Goal: Information Seeking & Learning: Learn about a topic

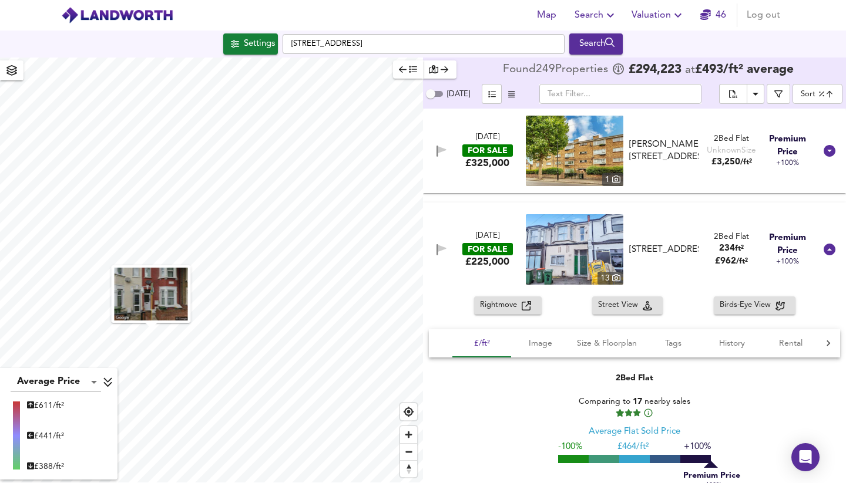
scroll to position [979, 0]
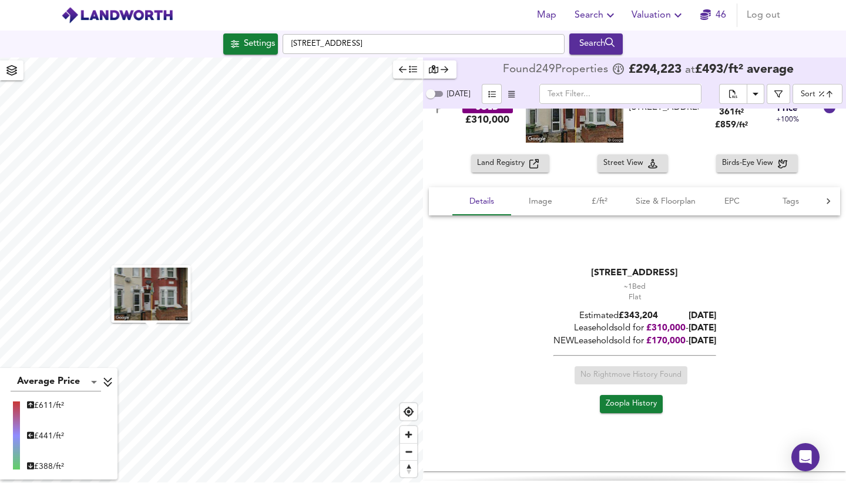
click at [591, 15] on span "Search" at bounding box center [595, 15] width 43 height 16
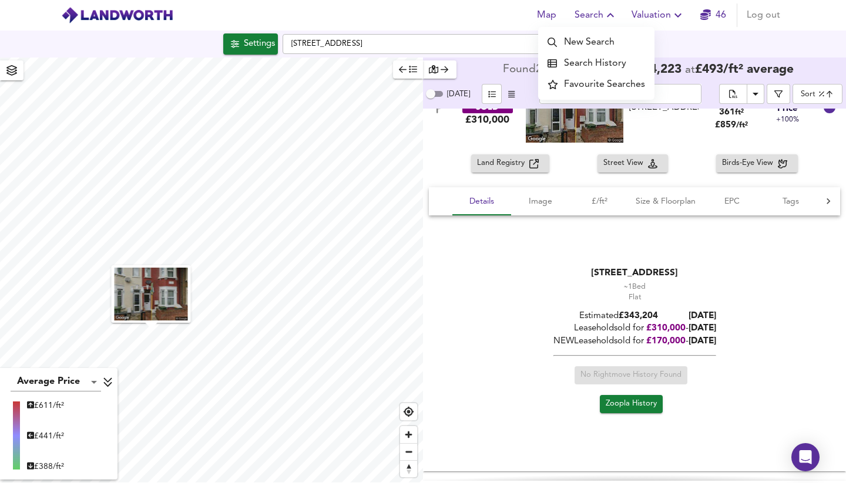
click at [578, 64] on li "Search History" at bounding box center [596, 63] width 116 height 21
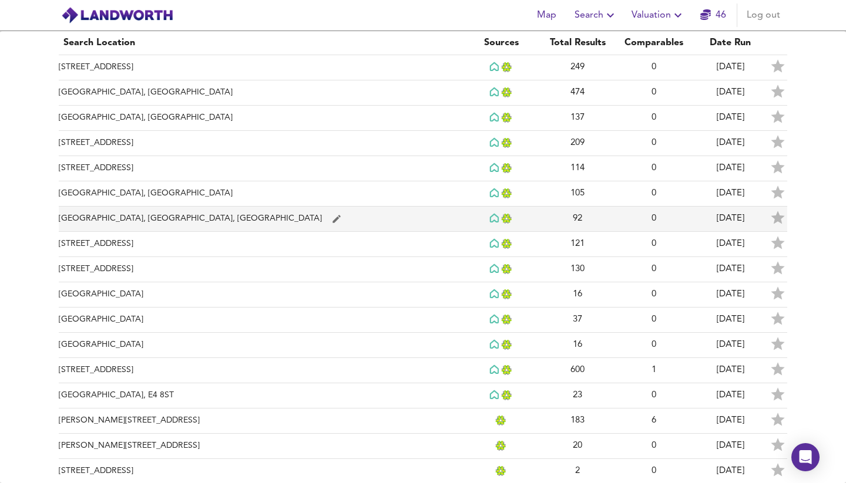
click at [136, 217] on td "[GEOGRAPHIC_DATA], [GEOGRAPHIC_DATA], [GEOGRAPHIC_DATA]" at bounding box center [261, 219] width 404 height 25
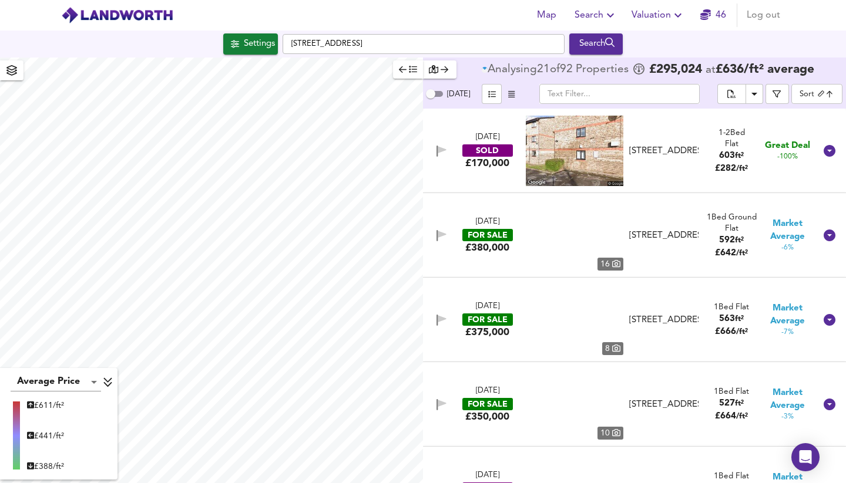
type input "biggest"
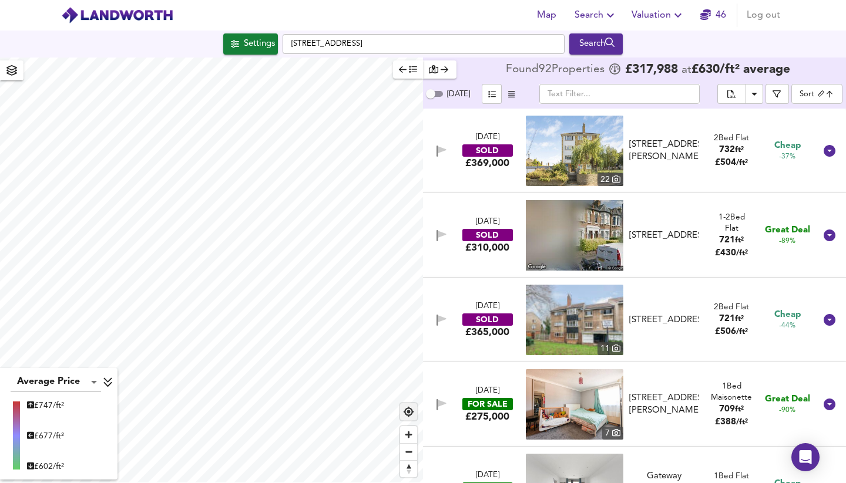
click at [410, 416] on span "Find my location" at bounding box center [408, 412] width 17 height 17
click at [410, 456] on span "Zoom out" at bounding box center [408, 452] width 17 height 16
click at [406, 434] on span "Zoom in" at bounding box center [408, 434] width 17 height 17
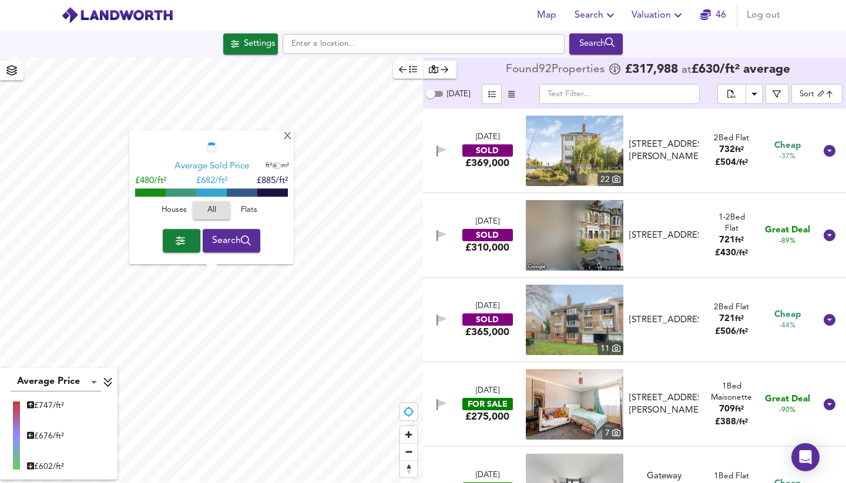
checkbox input "false"
click at [248, 266] on div "X Average Sold Price ft² m² £480/ft² £ 682/ft² £885/ft² Houses All Flats Search" at bounding box center [211, 271] width 423 height 426
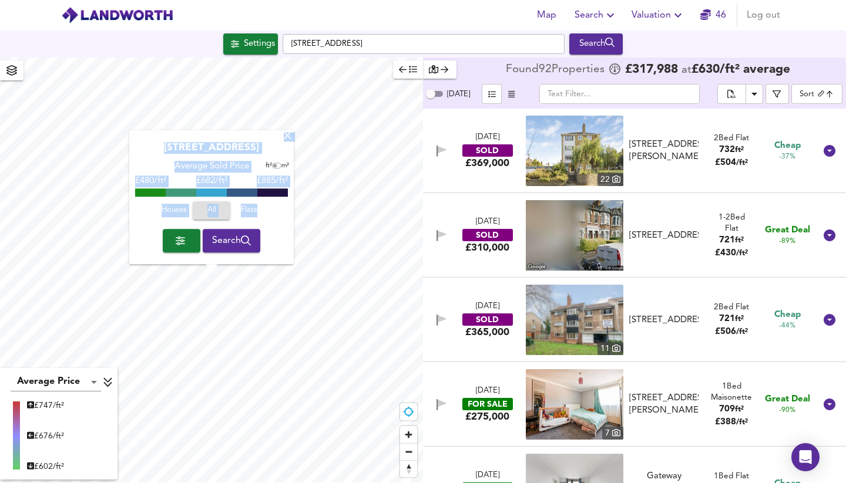
click at [289, 142] on div "X" at bounding box center [288, 137] width 10 height 11
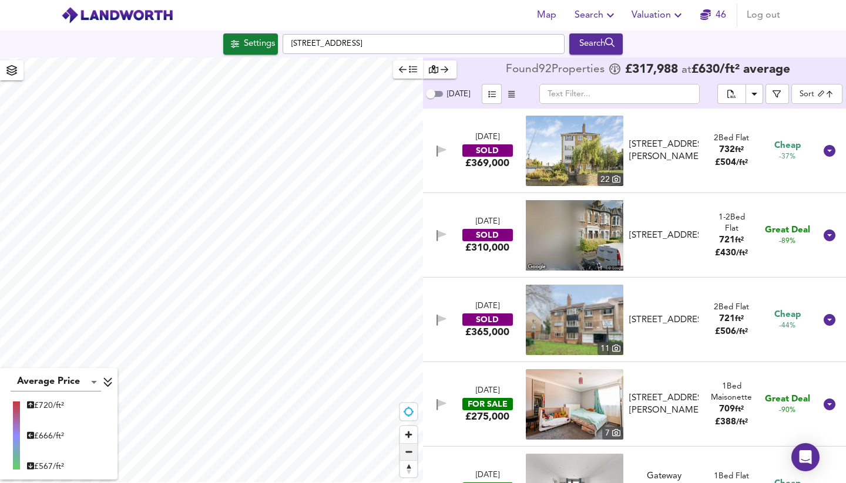
click at [407, 453] on span "Zoom out" at bounding box center [408, 452] width 17 height 16
type input "1068"
click at [249, 45] on div "Settings" at bounding box center [259, 43] width 31 height 15
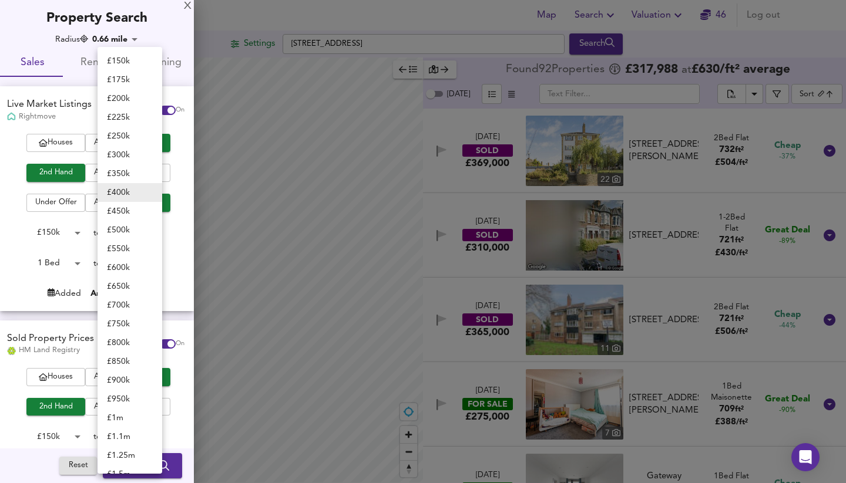
click at [154, 231] on body "Map Search Valuation [STREET_ADDRESS] Search Average Price landworth £ 722/ft² …" at bounding box center [423, 241] width 846 height 483
click at [131, 249] on li "£ 550k" at bounding box center [130, 249] width 65 height 19
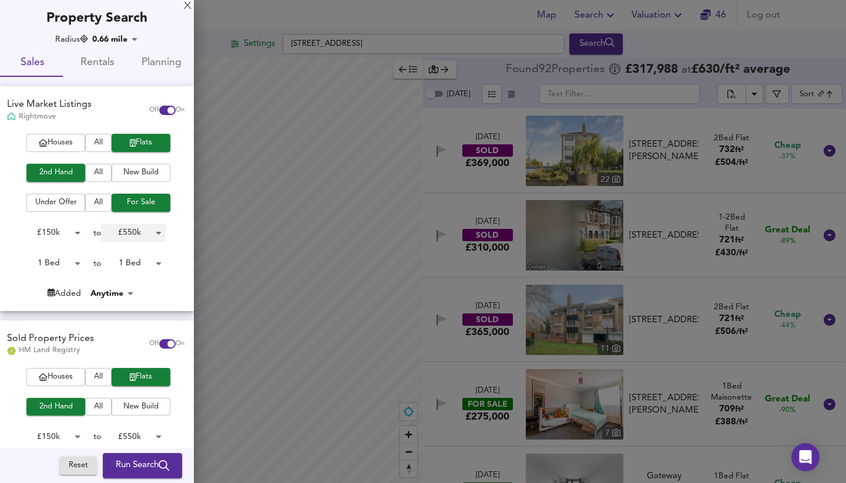
type input "550000"
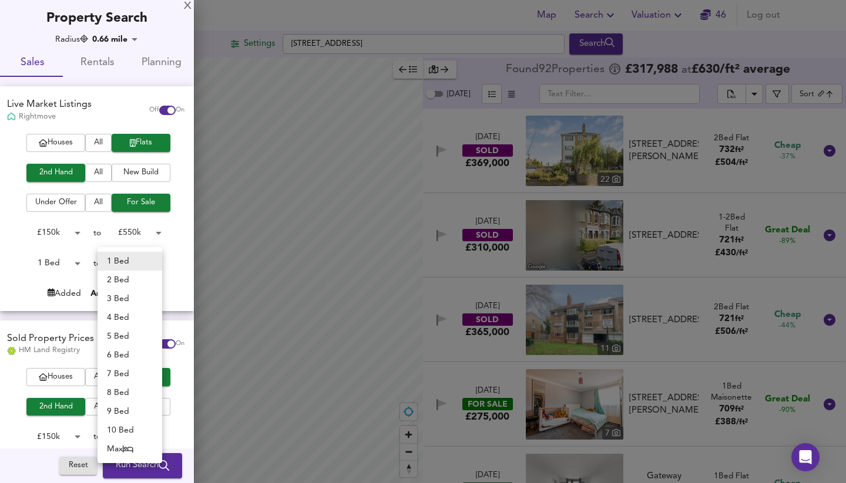
click at [133, 260] on body "Map Search Valuation [STREET_ADDRESS] Search Average Price landworth £ 722/ft² …" at bounding box center [423, 241] width 846 height 483
click at [132, 282] on li "2 Bed" at bounding box center [130, 280] width 65 height 19
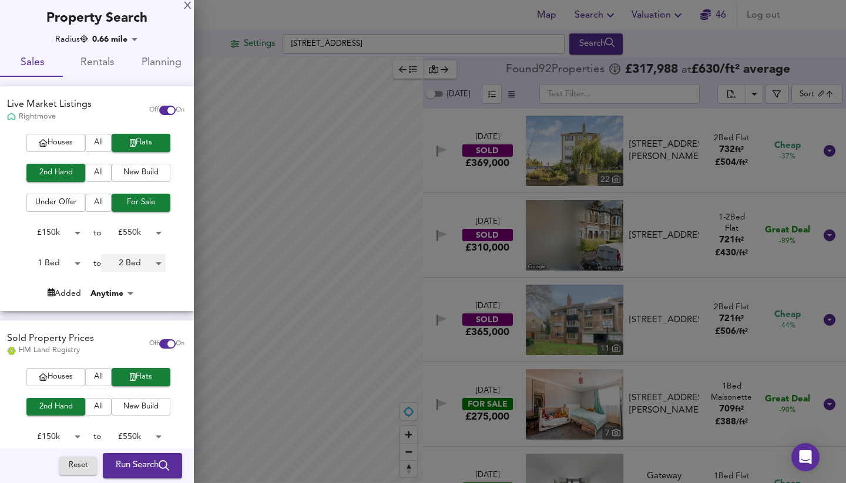
type input "2"
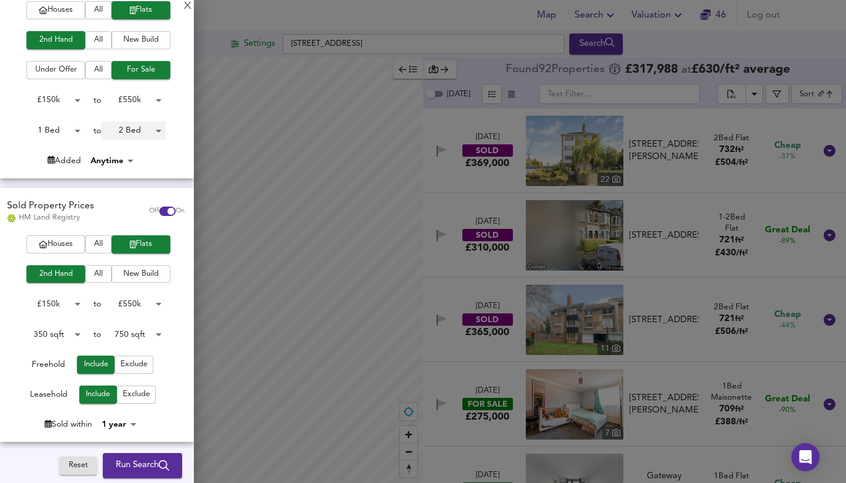
scroll to position [139, 0]
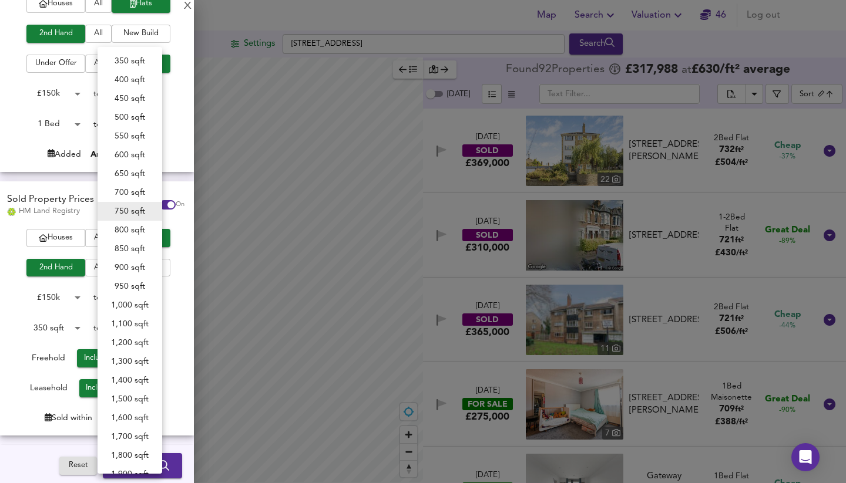
click at [155, 325] on body "Map Search Valuation [STREET_ADDRESS] Search Average Price landworth £ 722/ft² …" at bounding box center [423, 241] width 846 height 483
click at [124, 233] on li "800 sqft" at bounding box center [130, 230] width 65 height 19
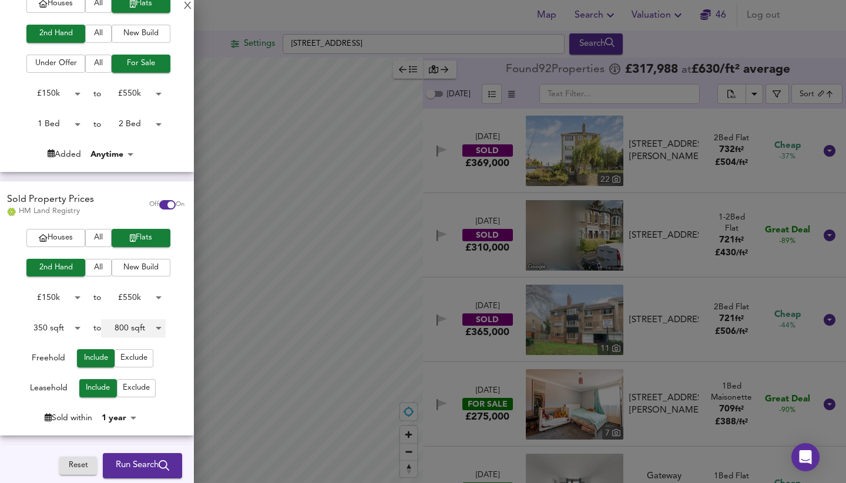
type input "800"
click at [127, 415] on body "Map Search Valuation [STREET_ADDRESS] Search Average Price landworth £ 722/ft² …" at bounding box center [423, 241] width 846 height 483
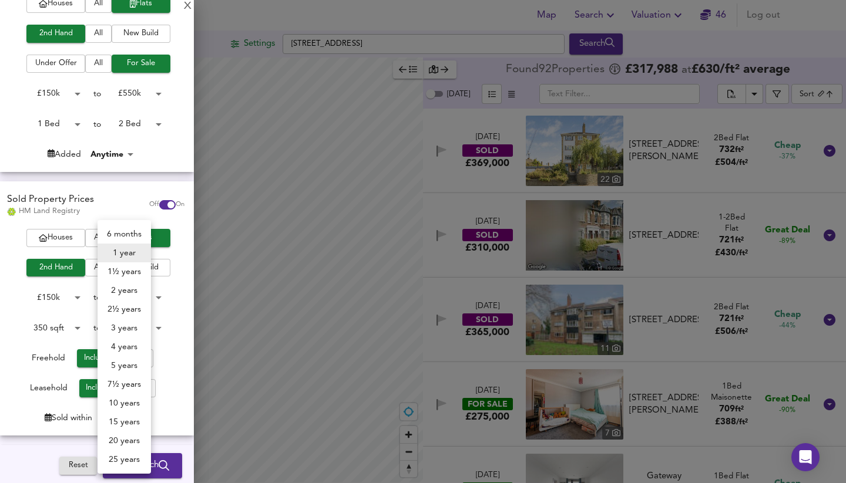
click at [123, 290] on li "2 years" at bounding box center [124, 290] width 53 height 19
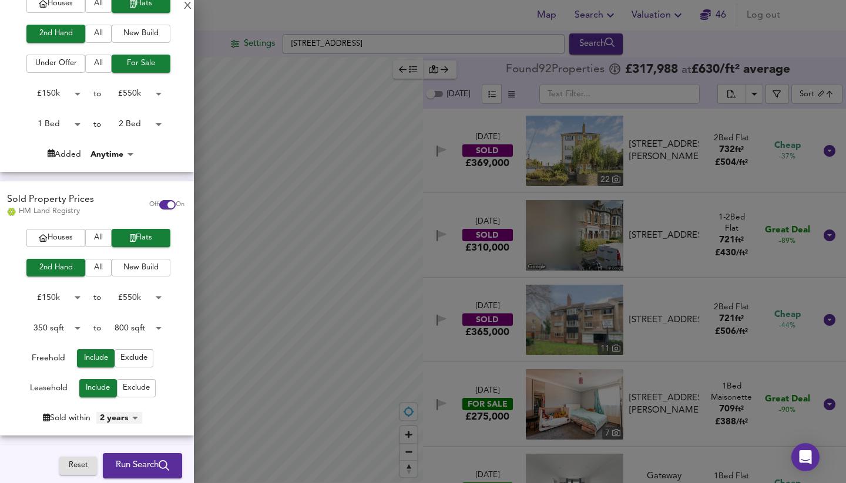
type input "24"
click at [133, 467] on span "Run Search" at bounding box center [142, 466] width 53 height 15
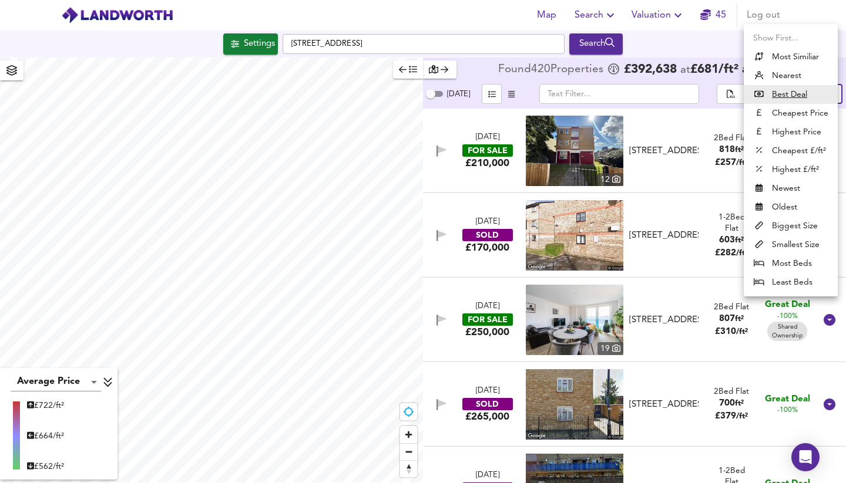
click at [807, 96] on body "Map Search Valuation 45 Log out [GEOGRAPHIC_DATA] Search Average Price landwort…" at bounding box center [423, 241] width 846 height 483
click at [794, 169] on li "Highest £/ft²" at bounding box center [791, 169] width 94 height 19
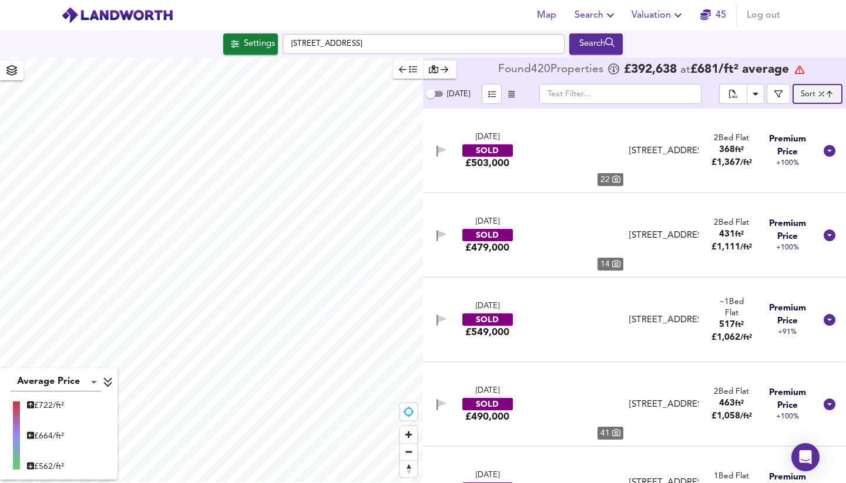
type input "highppsf"
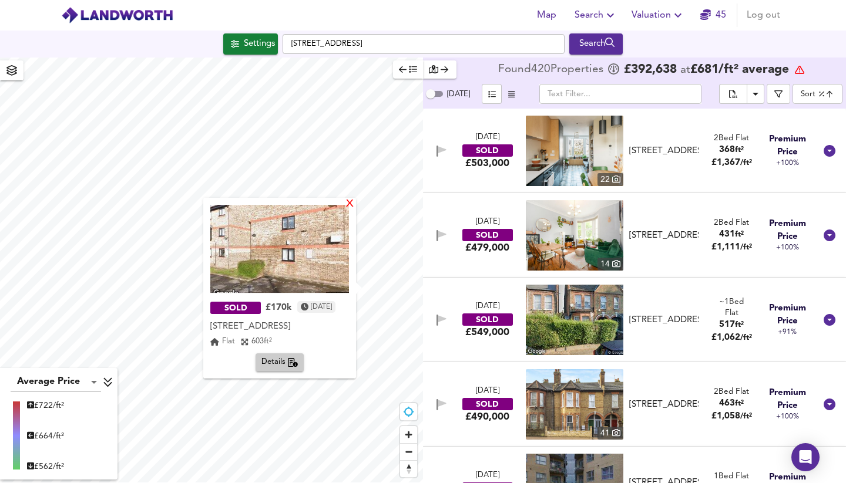
click at [350, 200] on div "X" at bounding box center [350, 204] width 10 height 11
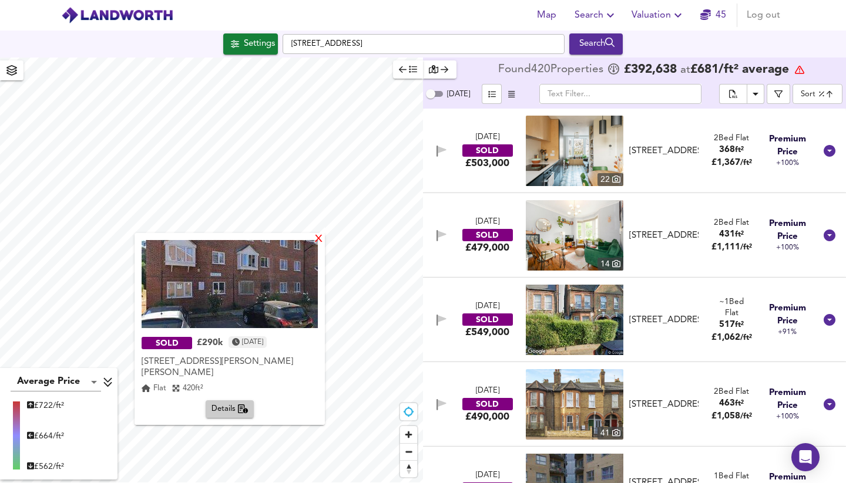
click at [319, 241] on div "X" at bounding box center [319, 239] width 10 height 11
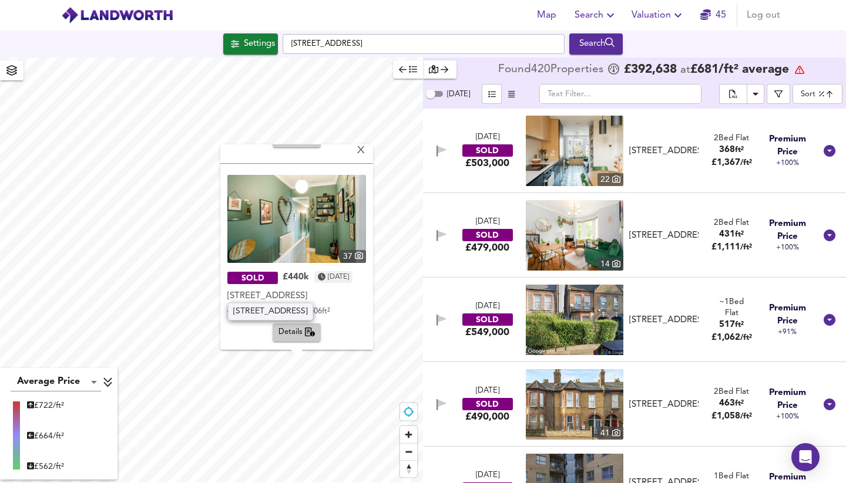
scroll to position [365, 0]
click at [283, 330] on span "Details" at bounding box center [296, 334] width 37 height 14
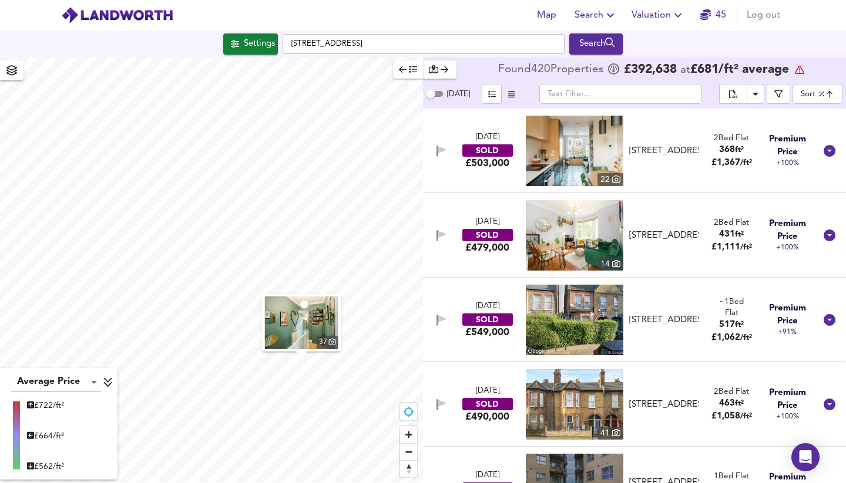
scroll to position [2368, 0]
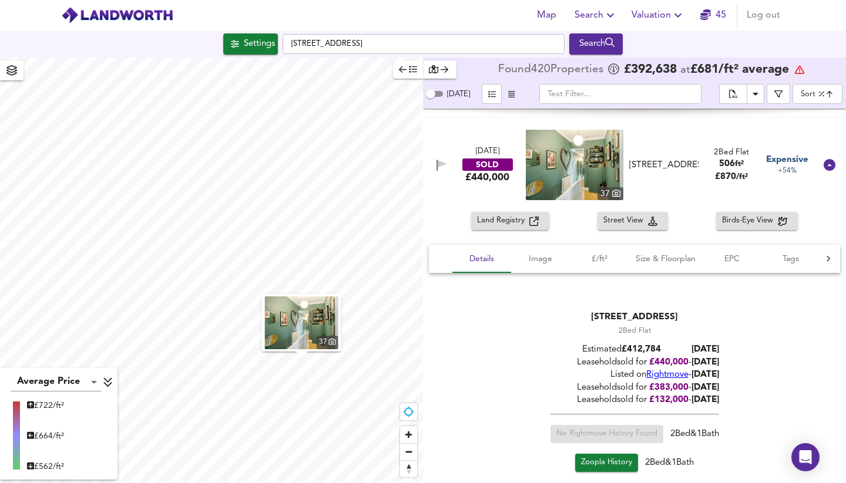
click at [594, 161] on img at bounding box center [575, 165] width 98 height 70
click at [576, 172] on img at bounding box center [575, 165] width 98 height 70
click at [431, 94] on input "[DATE]" at bounding box center [430, 94] width 42 height 14
drag, startPoint x: 431, startPoint y: 94, endPoint x: 452, endPoint y: 95, distance: 21.2
click at [452, 95] on label "[DATE]" at bounding box center [447, 94] width 46 height 14
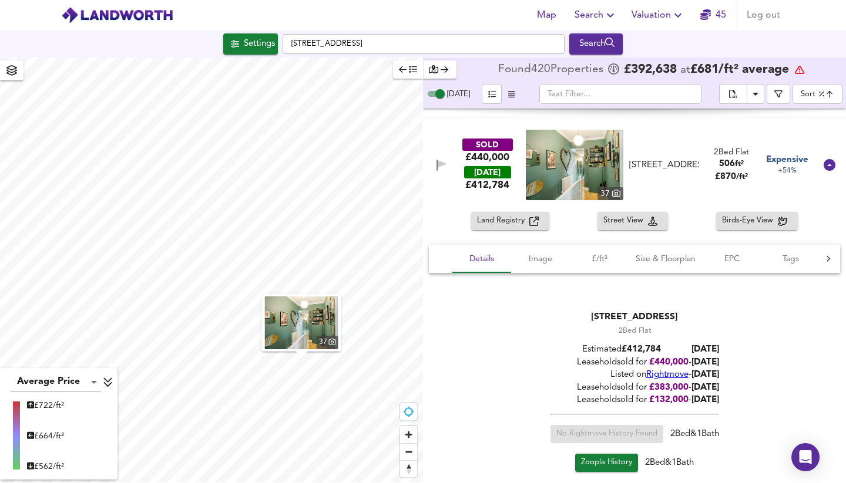
click at [452, 95] on input "[DATE]" at bounding box center [440, 94] width 42 height 14
checkbox input "false"
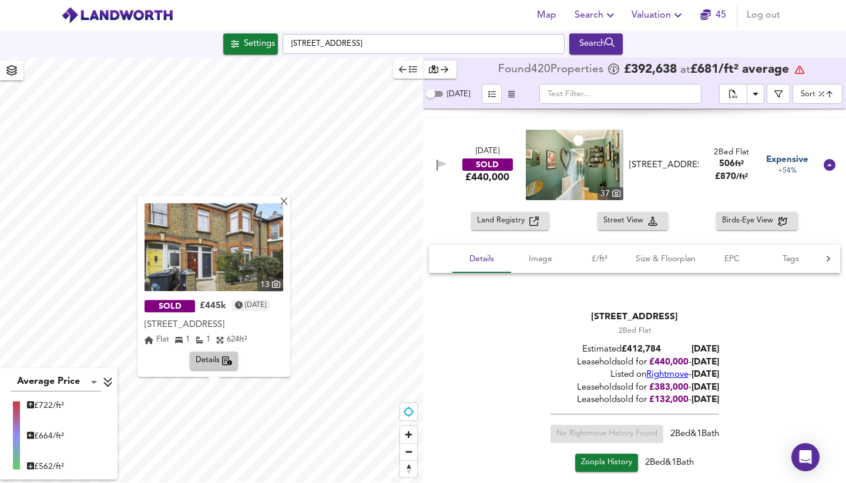
click at [217, 362] on span "Details" at bounding box center [214, 362] width 37 height 14
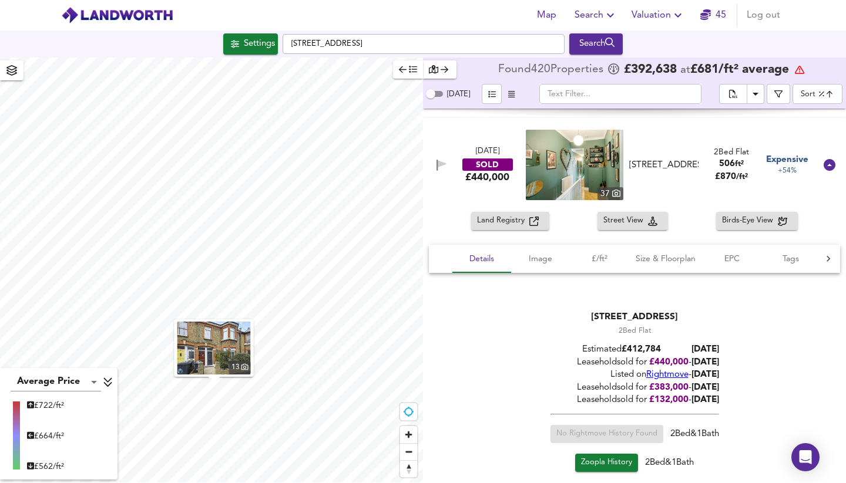
scroll to position [11835, 0]
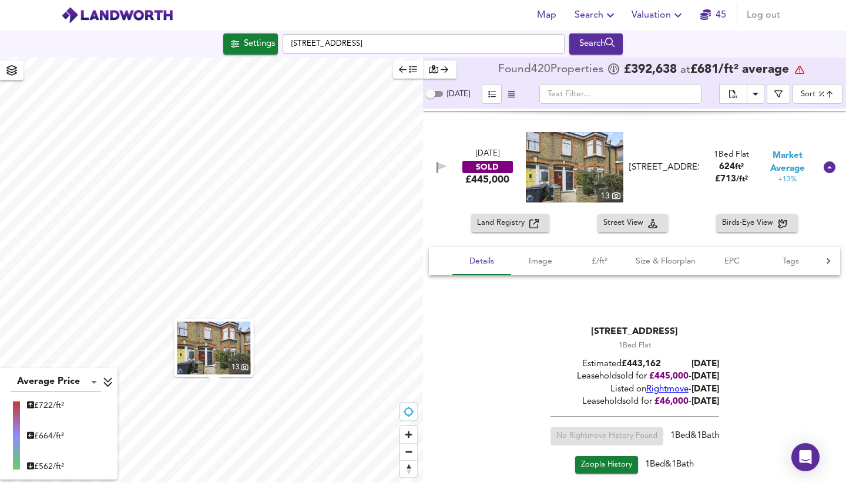
click at [572, 172] on img at bounding box center [575, 167] width 98 height 70
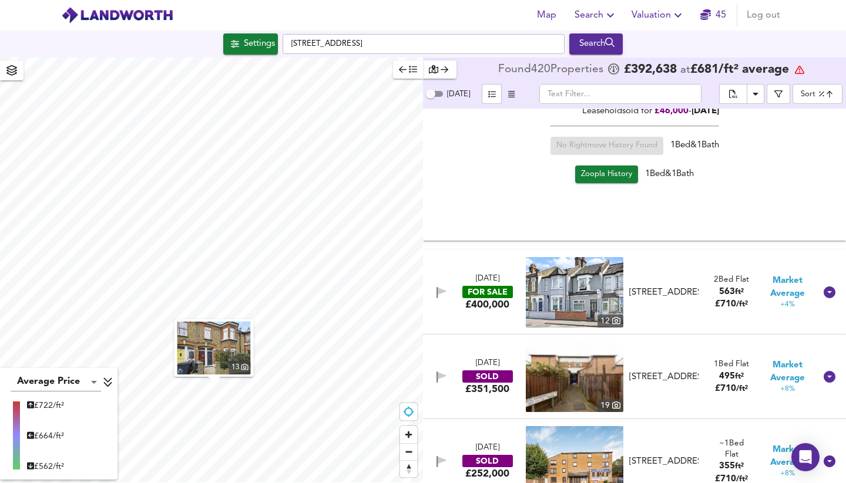
scroll to position [12126, 0]
click at [483, 285] on div "FOR SALE" at bounding box center [487, 291] width 51 height 12
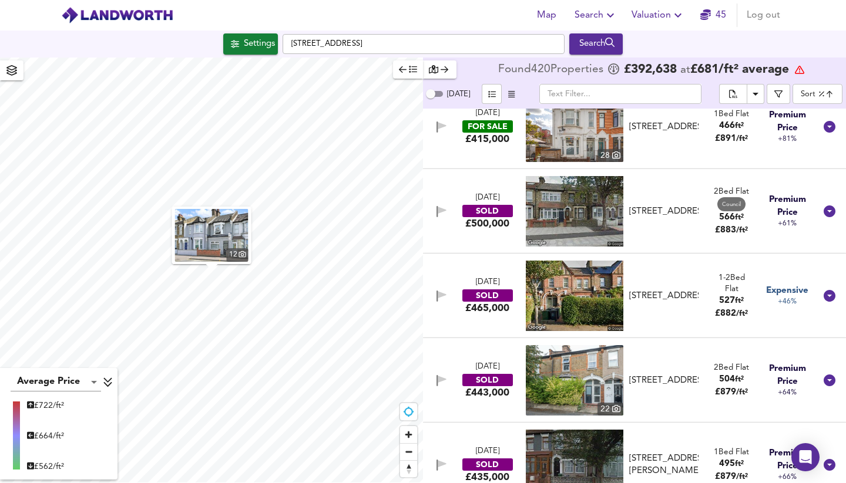
scroll to position [2006, 0]
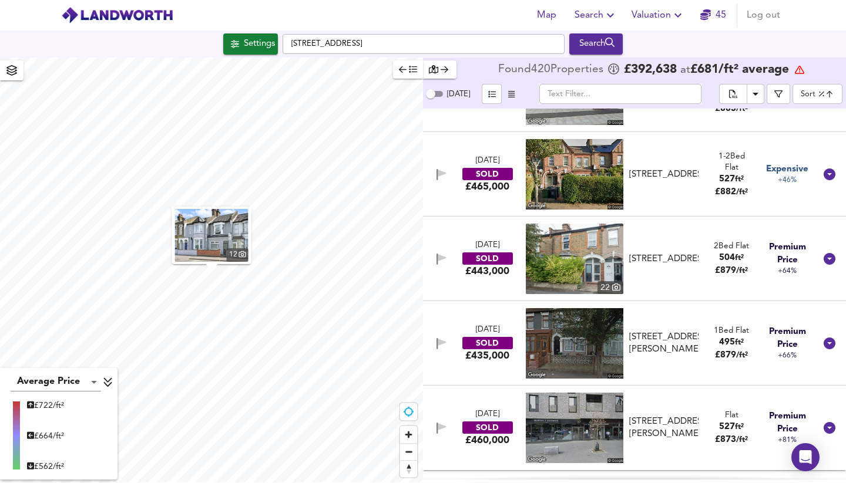
click at [655, 258] on div "[STREET_ADDRESS]" at bounding box center [663, 259] width 69 height 12
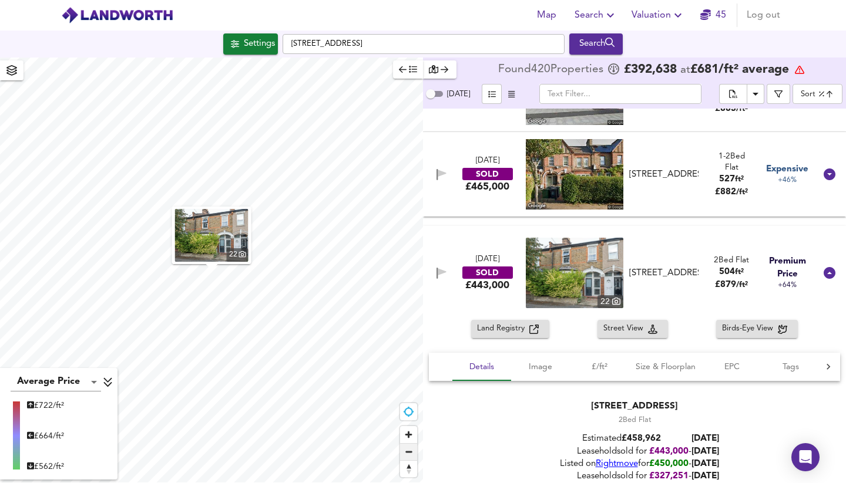
click at [406, 454] on span "Zoom out" at bounding box center [408, 452] width 17 height 16
click at [559, 271] on img at bounding box center [575, 273] width 98 height 70
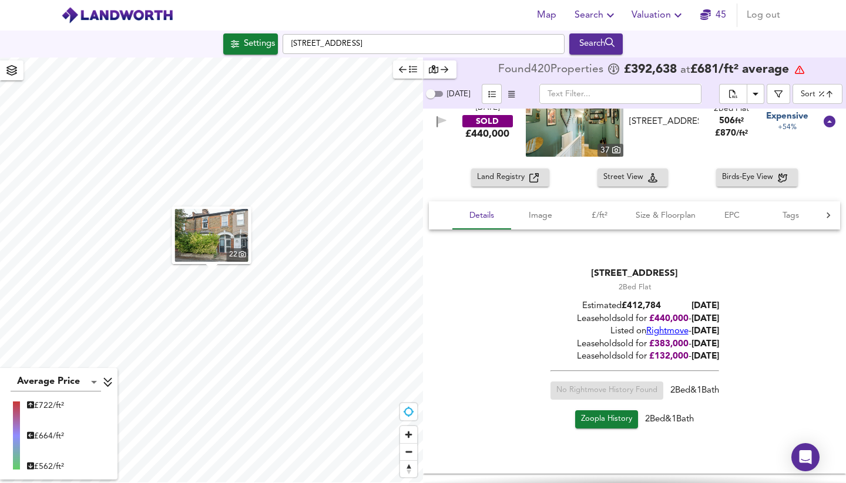
scroll to position [3021, 0]
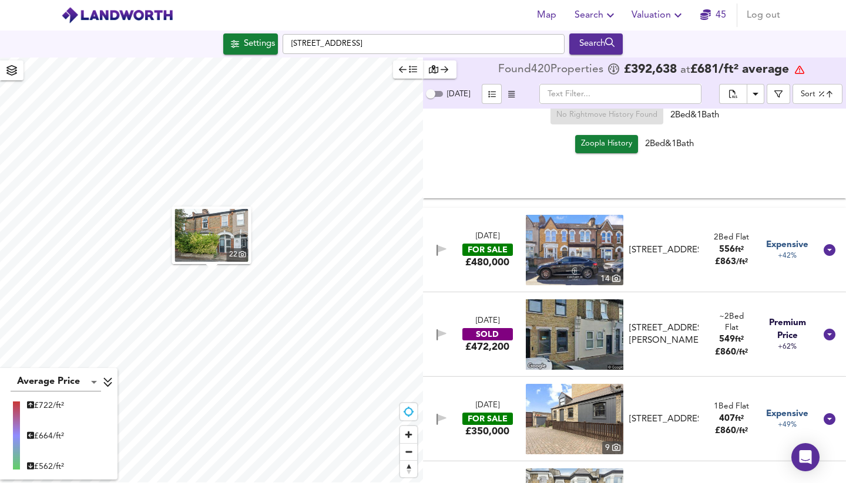
click at [485, 332] on div "SOLD" at bounding box center [487, 334] width 51 height 12
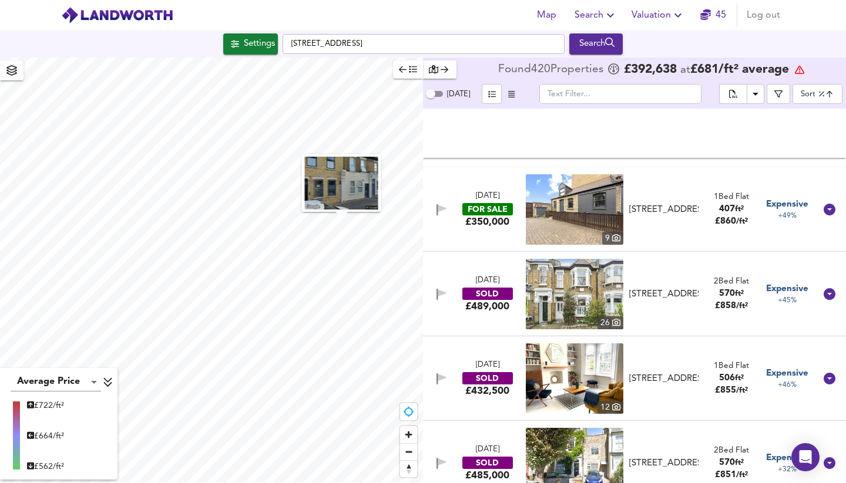
scroll to position [3536, 0]
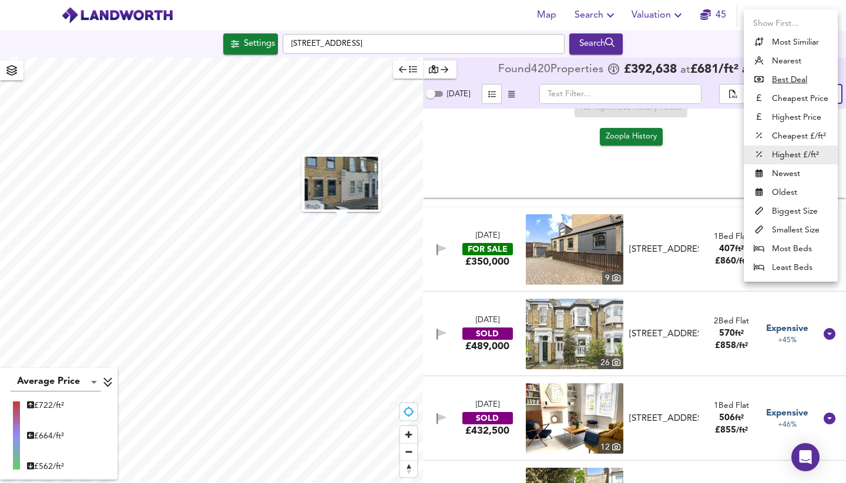
click at [819, 95] on body "Map Search Valuation 45 Log out [GEOGRAPHIC_DATA] Search Average Price landwort…" at bounding box center [423, 241] width 846 height 483
click at [795, 118] on li "Highest Price" at bounding box center [791, 117] width 94 height 19
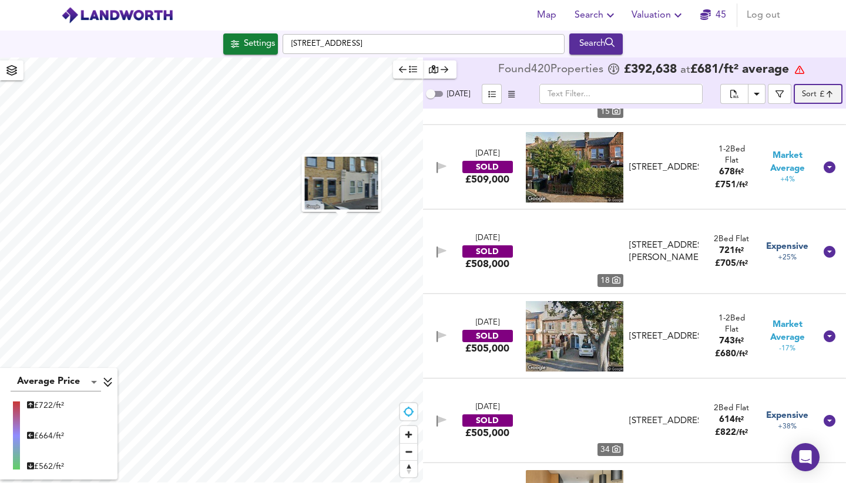
type input "expensive"
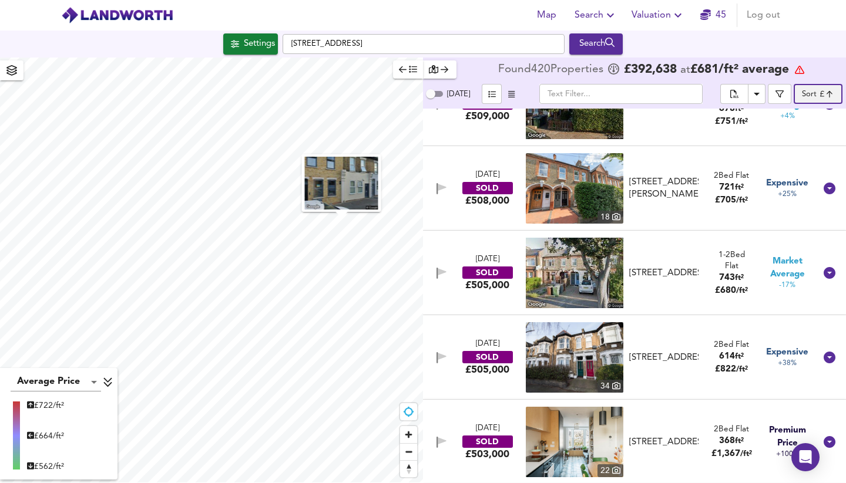
scroll to position [3696, 0]
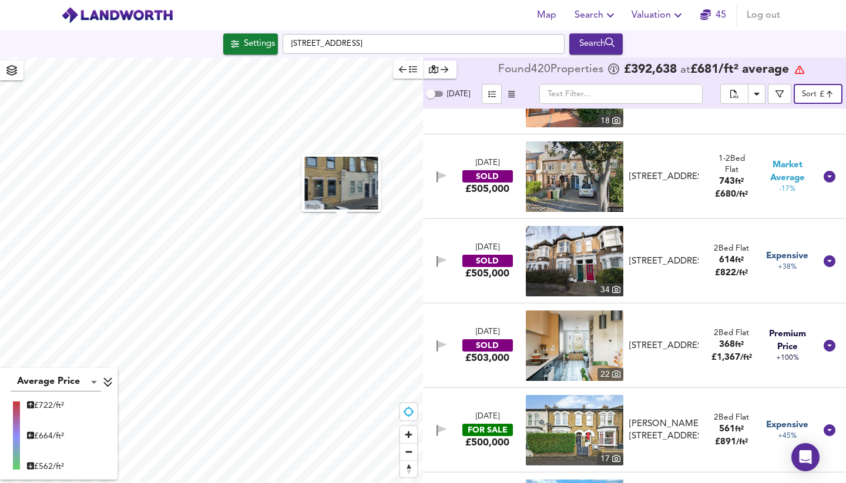
click at [486, 263] on div "SOLD" at bounding box center [487, 261] width 51 height 12
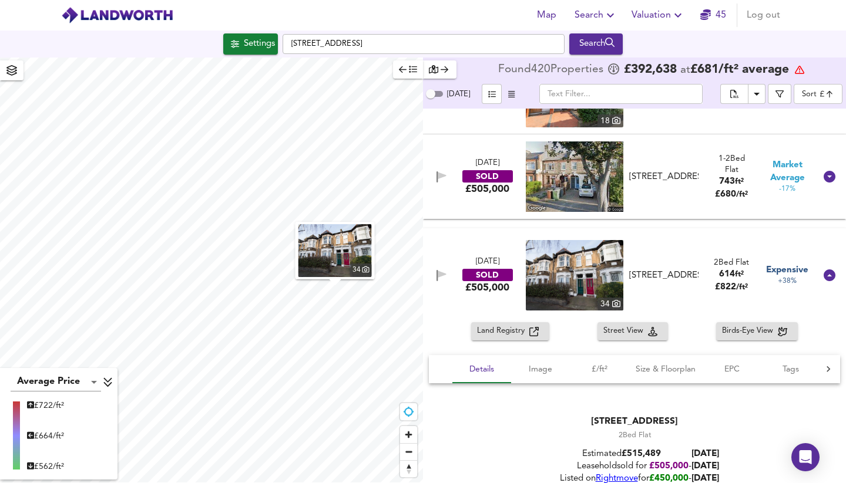
click at [574, 274] on img at bounding box center [575, 275] width 98 height 70
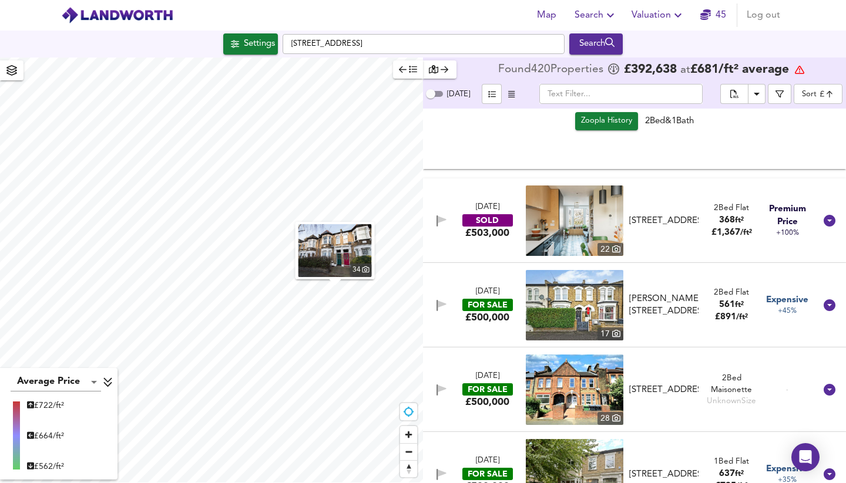
scroll to position [4045, 0]
